Goal: Task Accomplishment & Management: Manage account settings

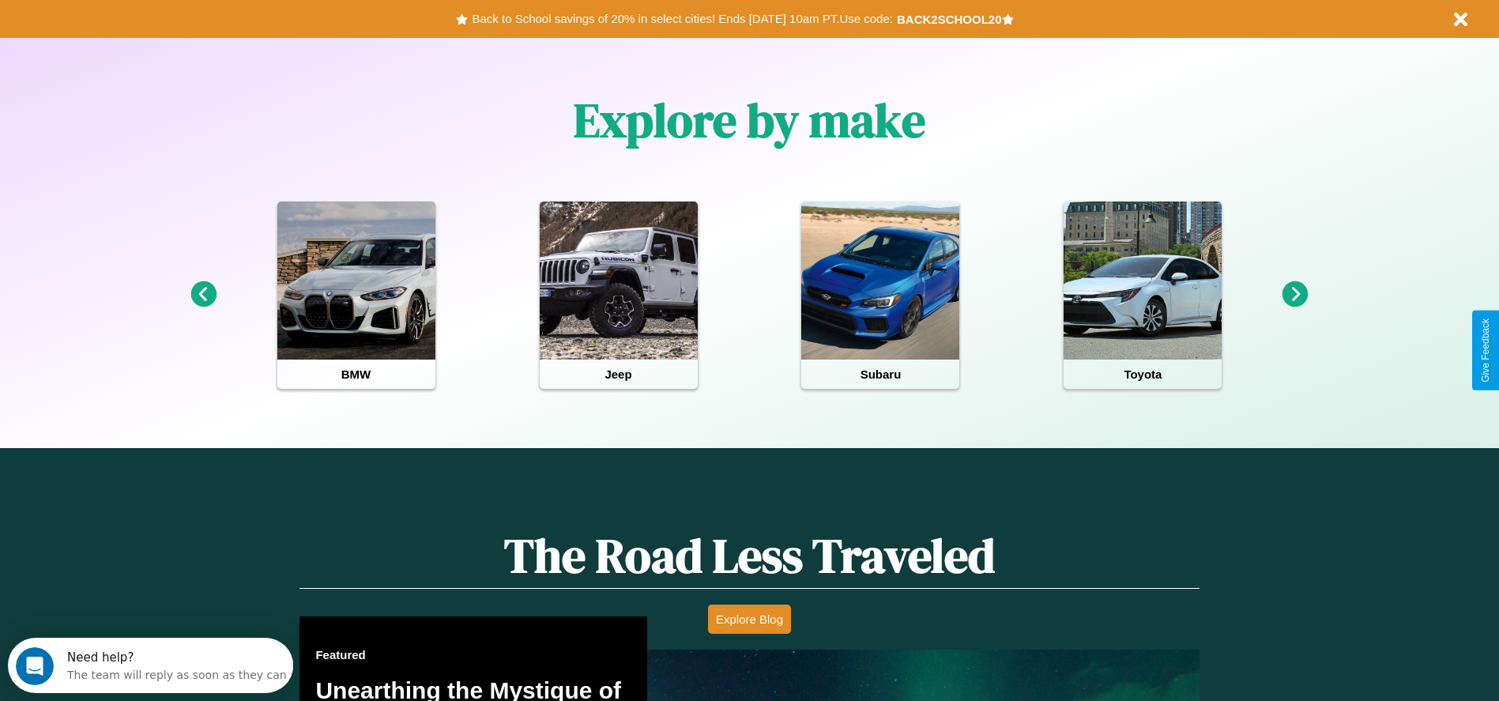
scroll to position [704, 0]
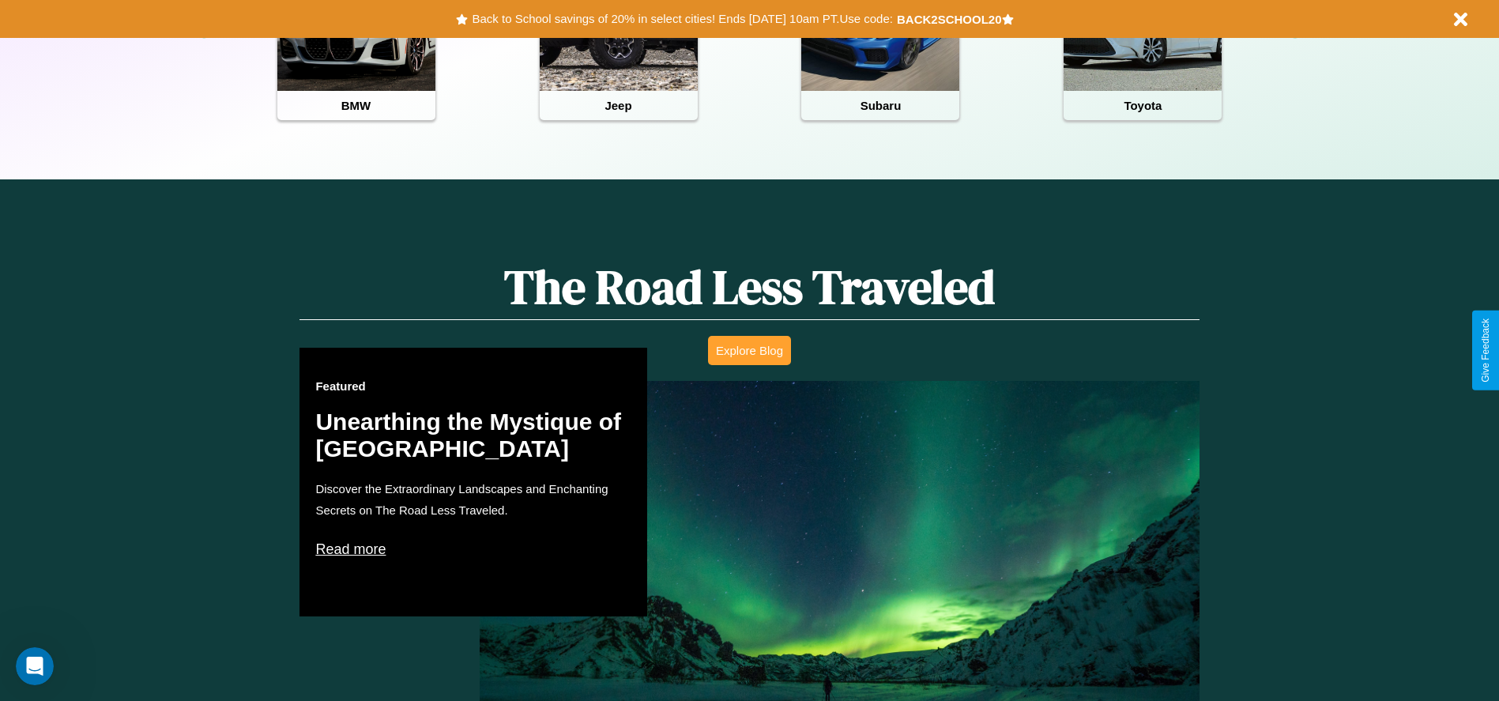
click at [749, 350] on button "Explore Blog" at bounding box center [749, 350] width 83 height 29
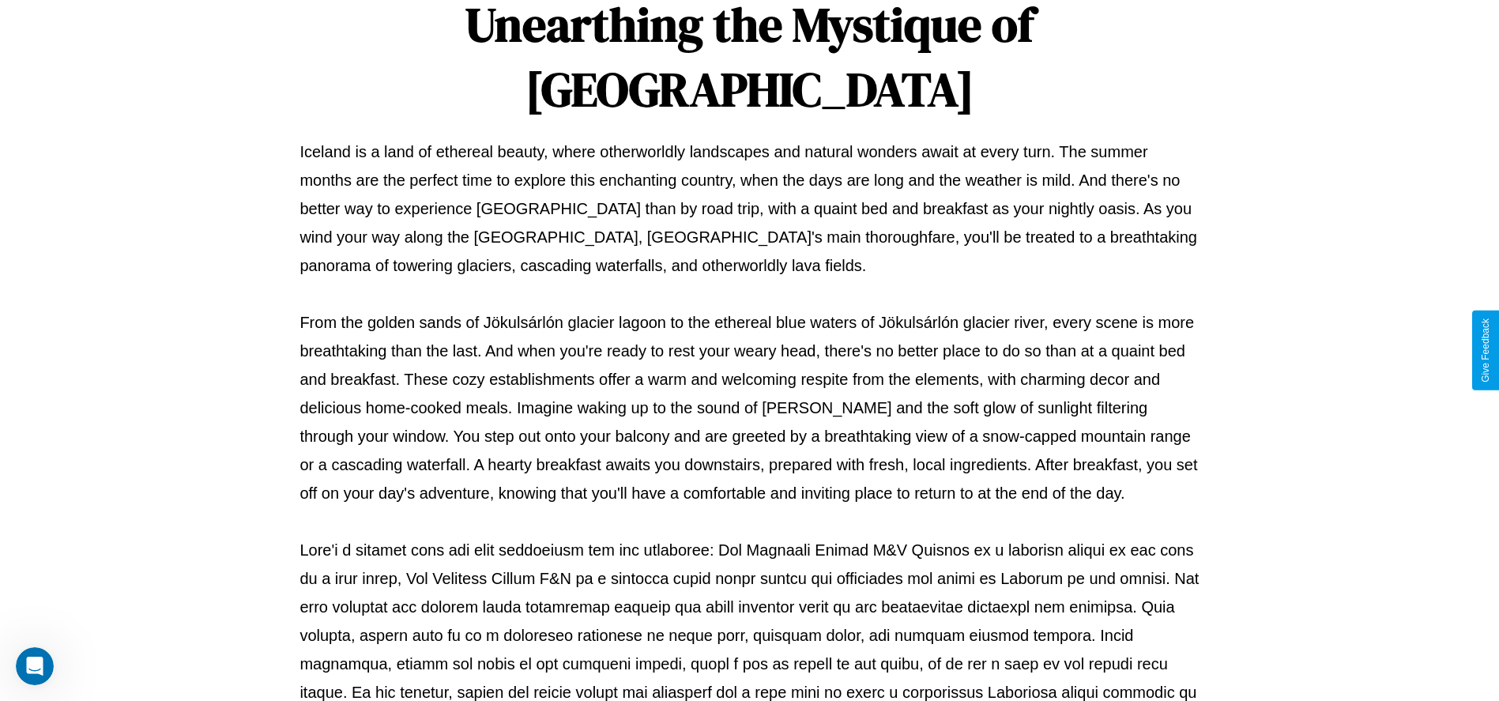
scroll to position [524, 0]
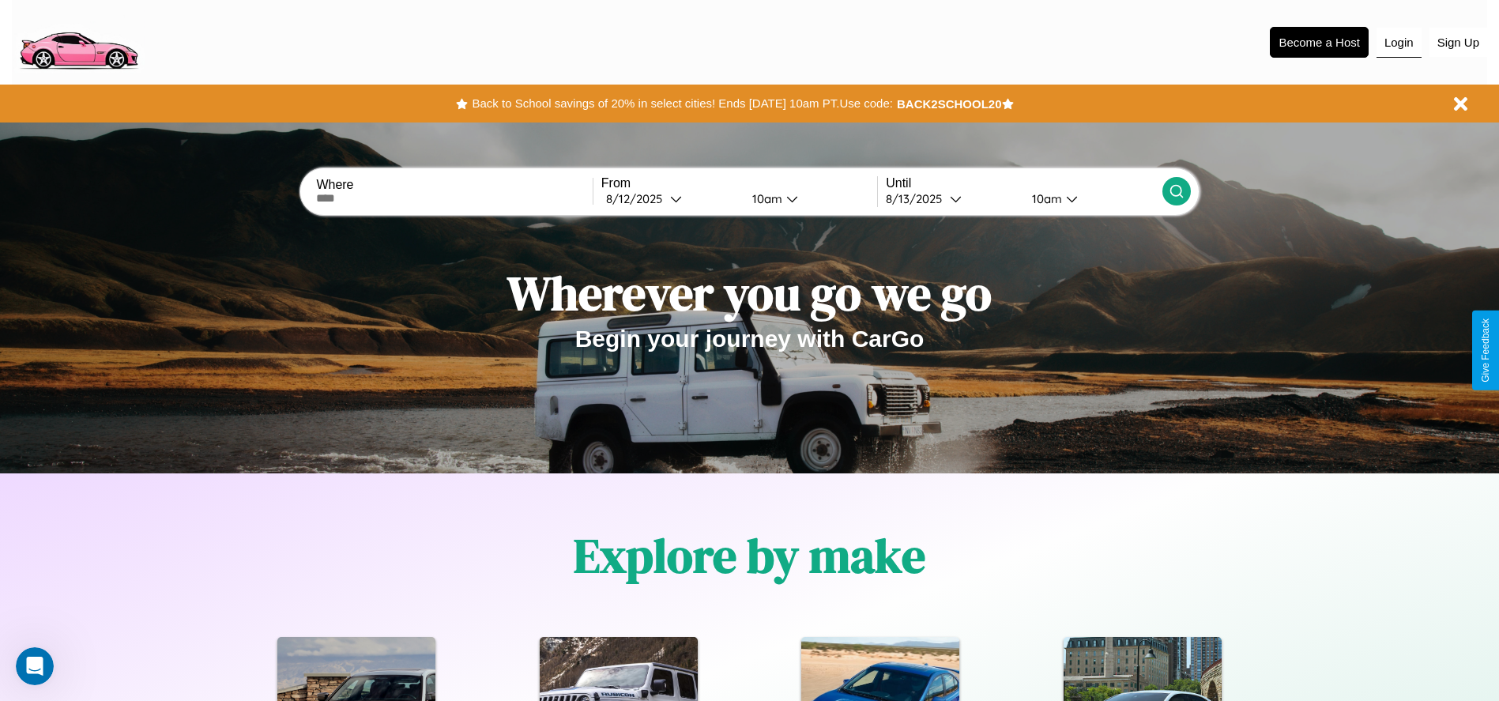
click at [1399, 42] on button "Login" at bounding box center [1399, 43] width 45 height 30
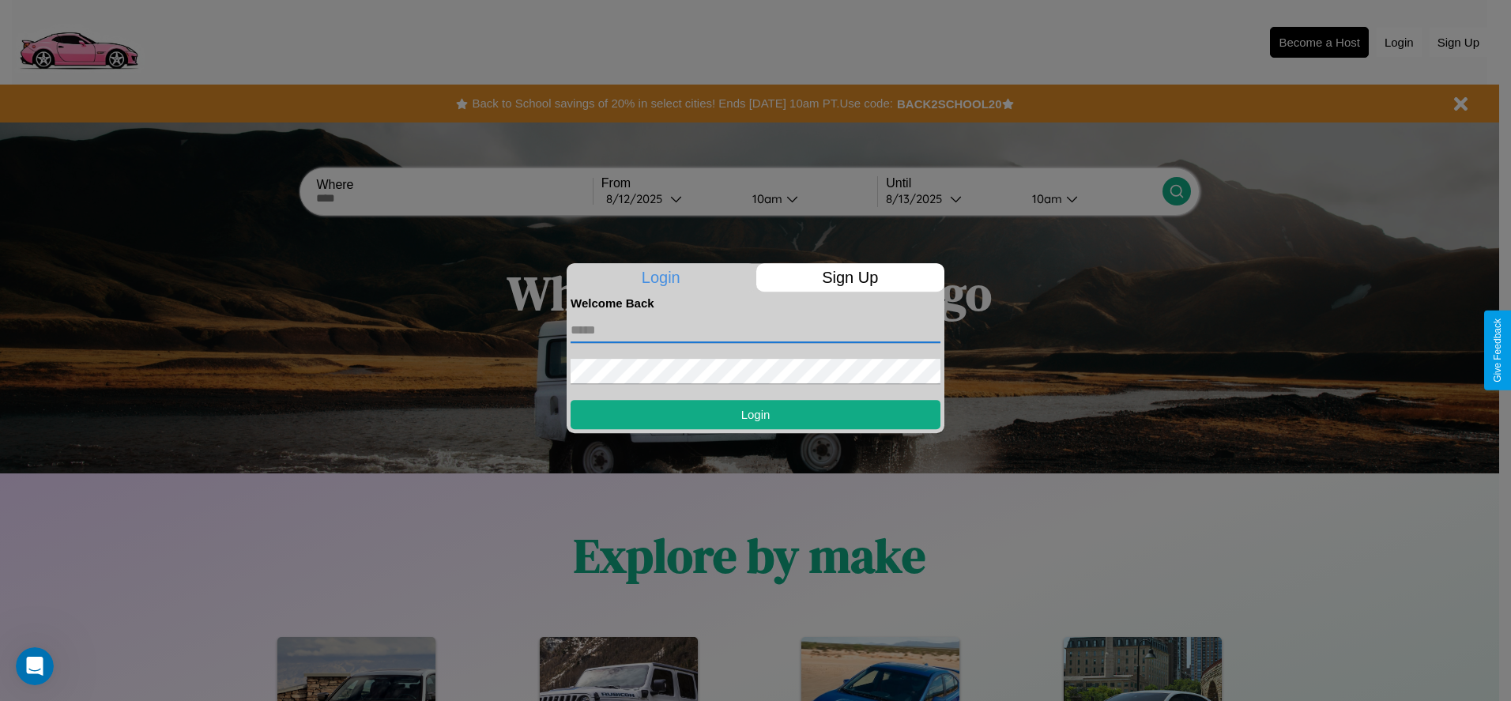
click at [755, 330] on input "text" at bounding box center [756, 330] width 370 height 25
type input "**********"
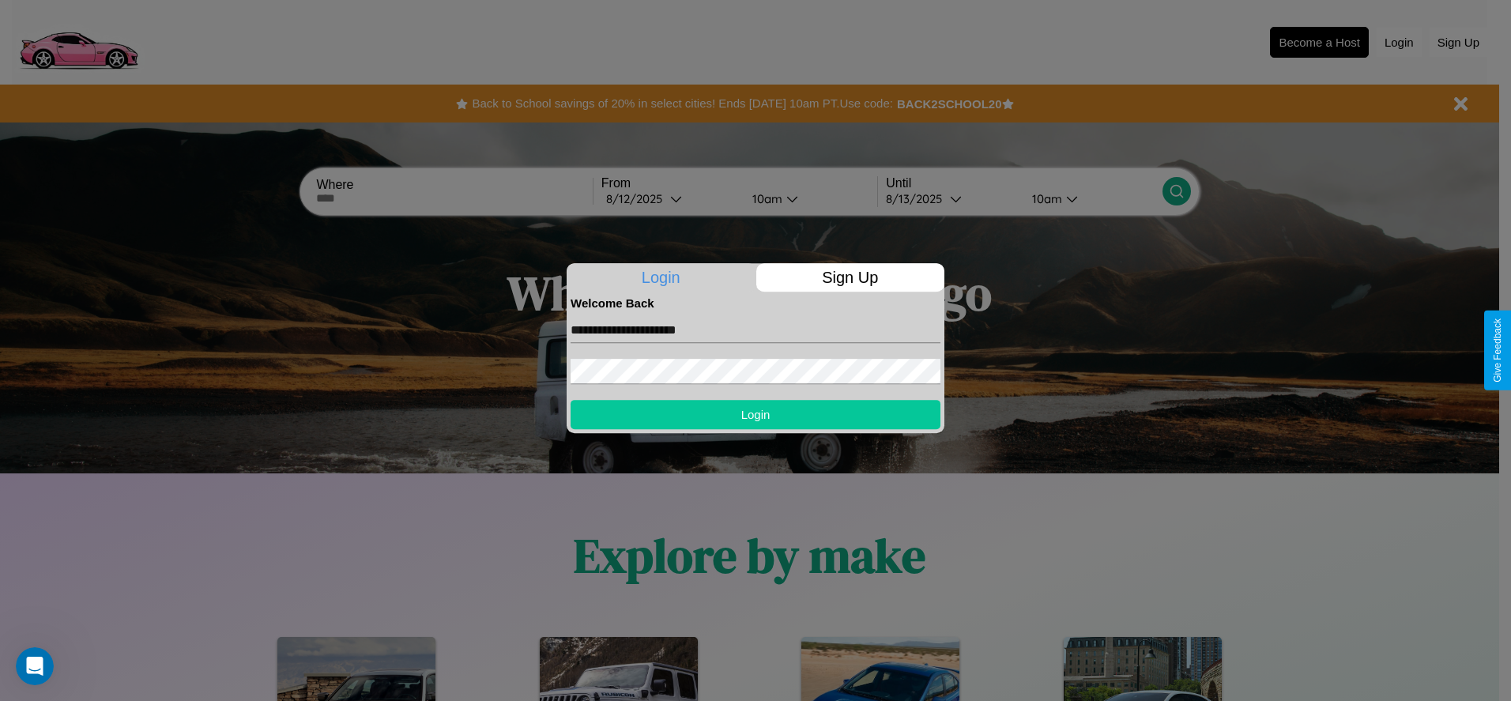
click at [755, 414] on button "Login" at bounding box center [756, 414] width 370 height 29
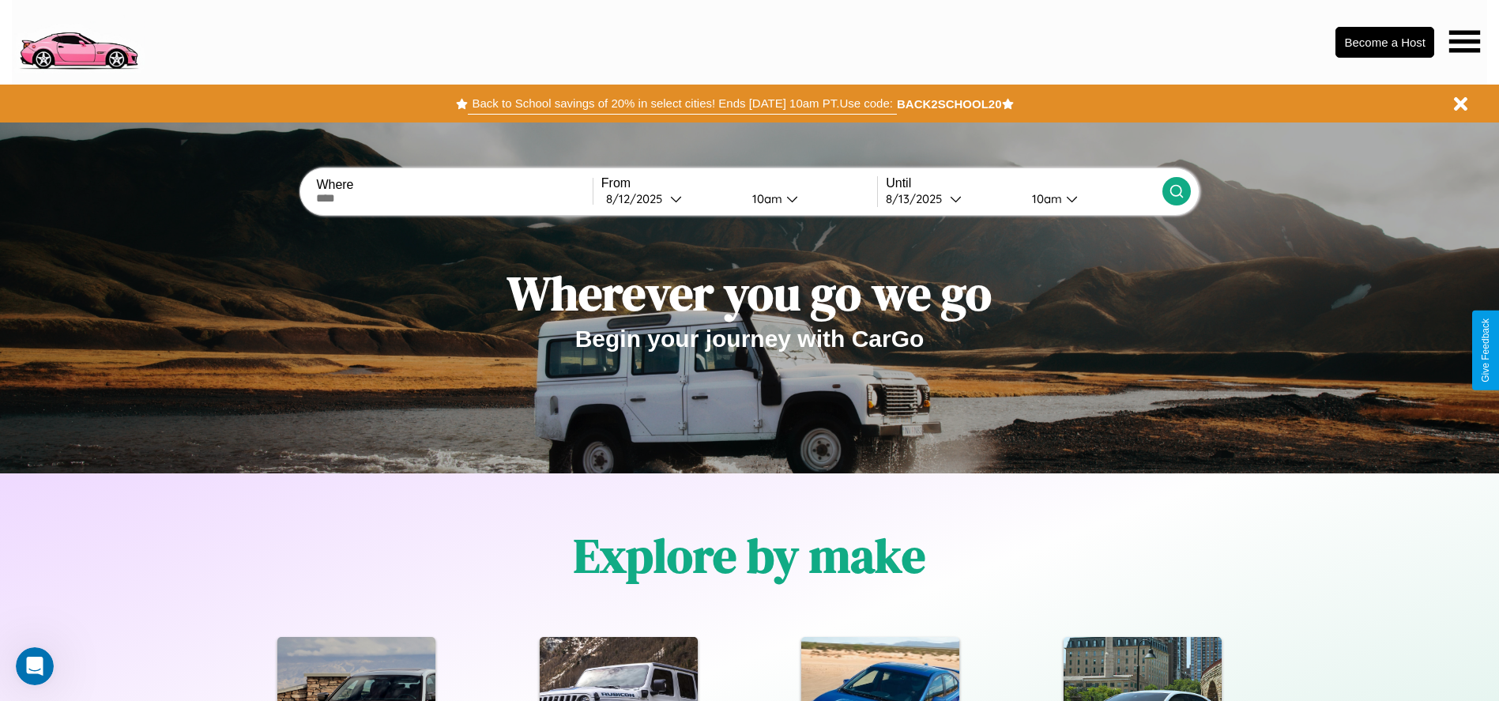
click at [682, 104] on button "Back to School savings of 20% in select cities! Ends [DATE] 10am PT. Use code:" at bounding box center [682, 103] width 428 height 22
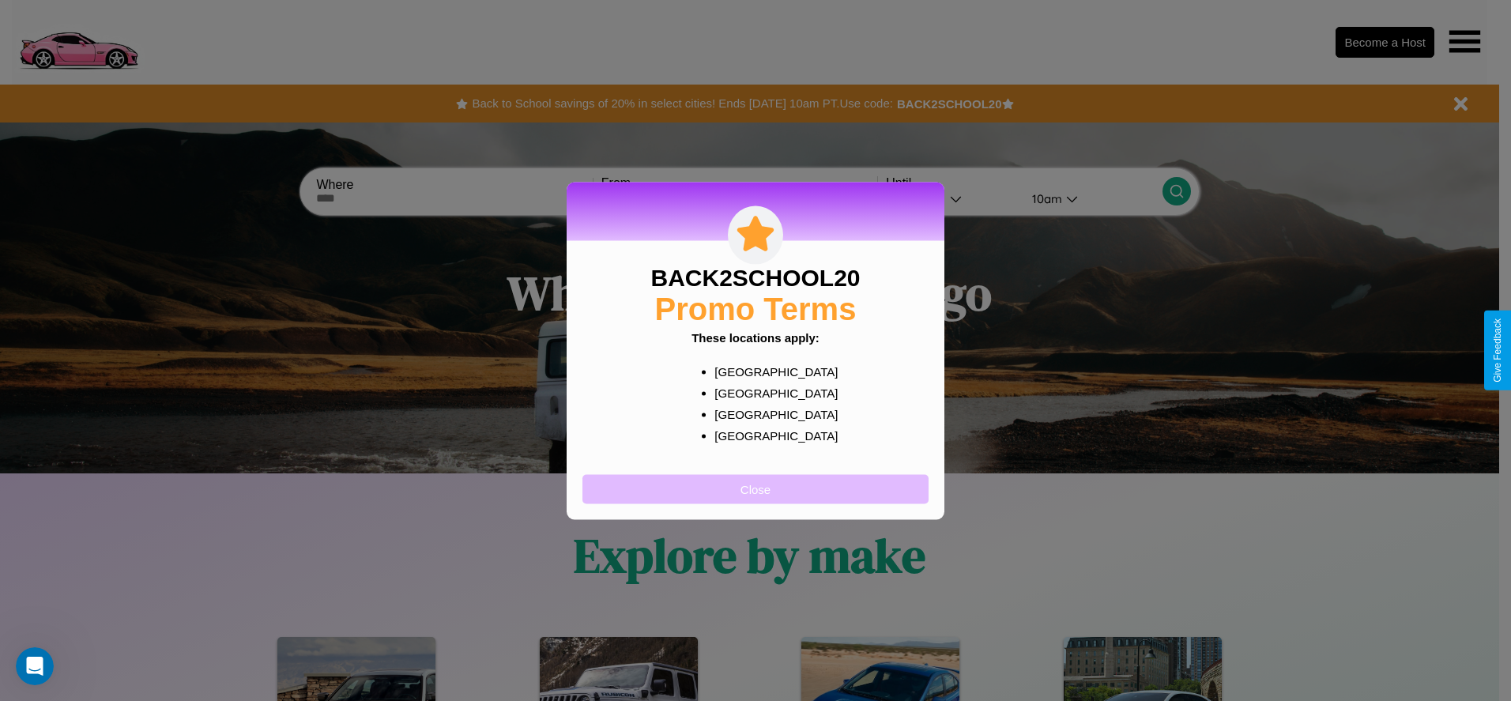
click at [755, 488] on button "Close" at bounding box center [755, 488] width 346 height 29
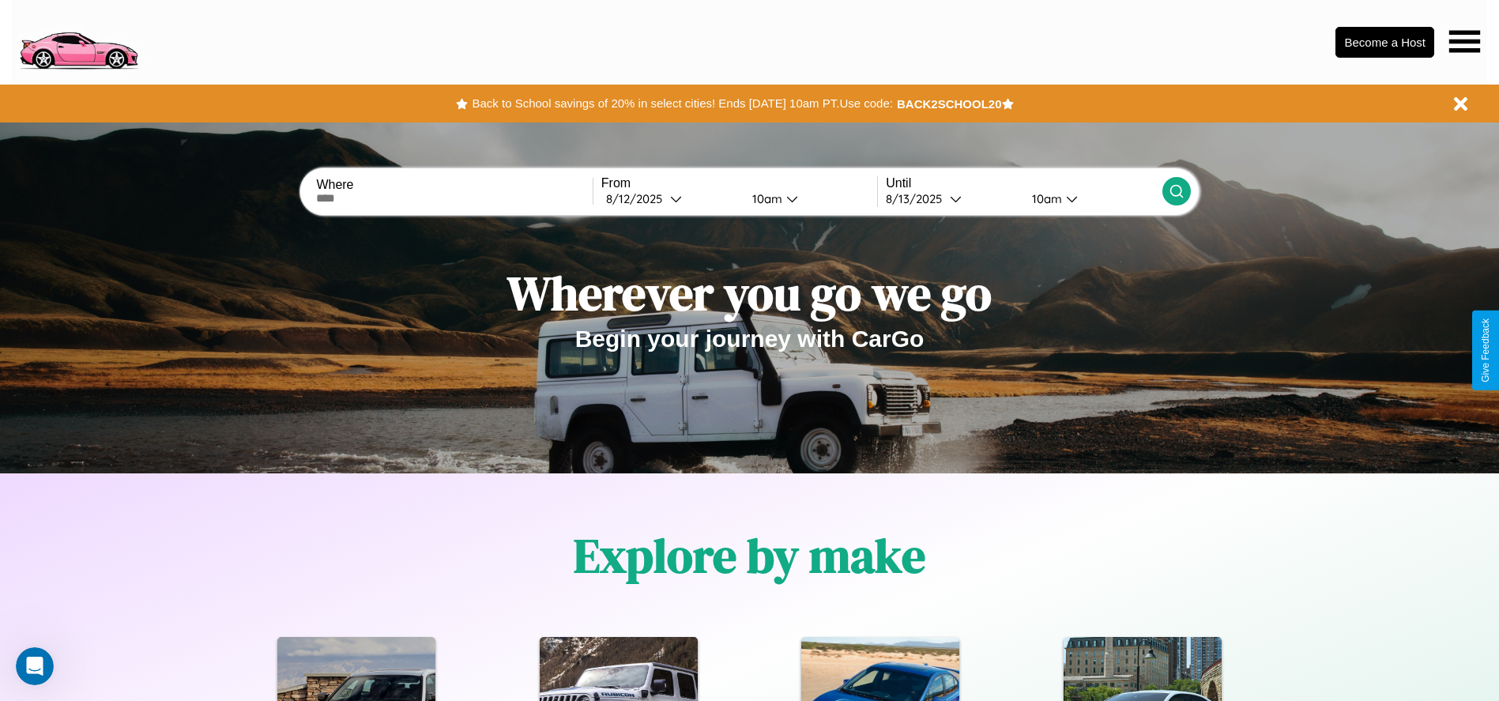
click at [1464, 41] on icon at bounding box center [1464, 41] width 31 height 22
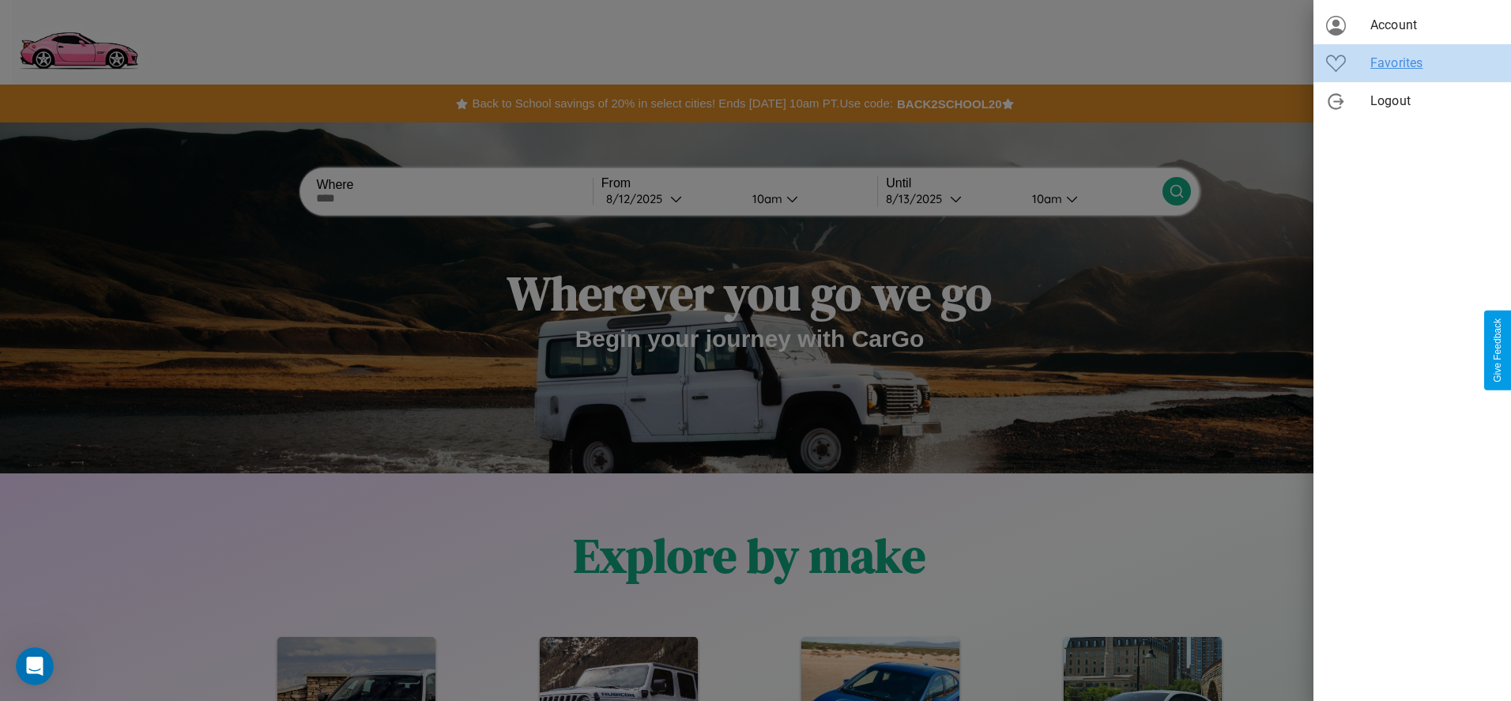
click at [1412, 63] on span "Favorites" at bounding box center [1434, 63] width 128 height 19
